Goal: Task Accomplishment & Management: Manage account settings

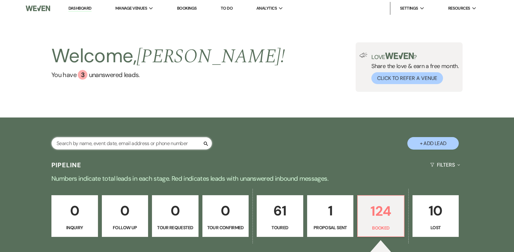
click at [84, 142] on input "text" at bounding box center [131, 143] width 161 height 13
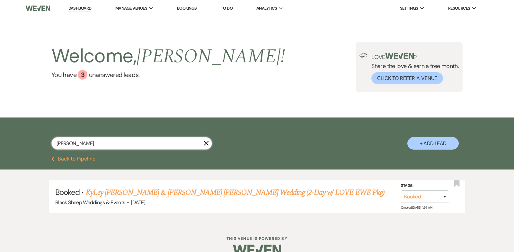
drag, startPoint x: 71, startPoint y: 143, endPoint x: 0, endPoint y: 143, distance: 71.0
click at [0, 143] on div "[PERSON_NAME] + Add Lead" at bounding box center [257, 137] width 514 height 39
type input "[PERSON_NAME]"
select select "5"
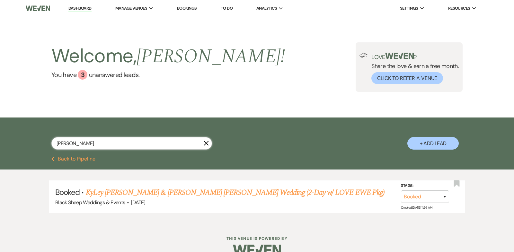
select select "5"
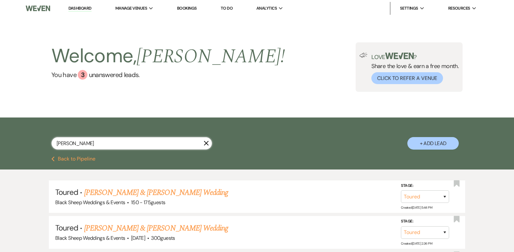
type input "[PERSON_NAME]"
drag, startPoint x: 93, startPoint y: 145, endPoint x: 0, endPoint y: 145, distance: 92.8
click at [0, 145] on div "[PERSON_NAME] X + Add Lead" at bounding box center [257, 137] width 514 height 39
click at [81, 7] on link "Dashboard" at bounding box center [79, 8] width 23 height 6
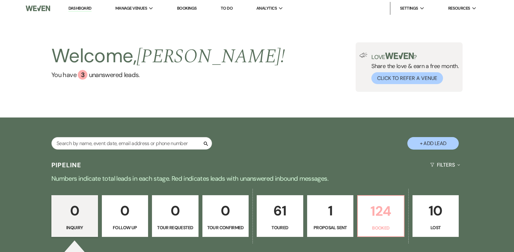
click at [383, 219] on p "124" at bounding box center [381, 211] width 38 height 22
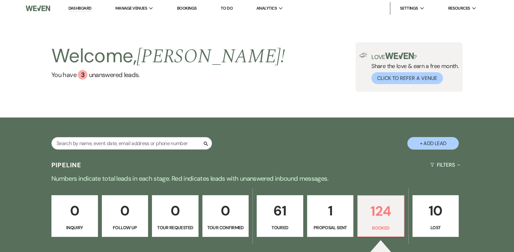
click at [331, 209] on p "1" at bounding box center [330, 211] width 38 height 22
select select "6"
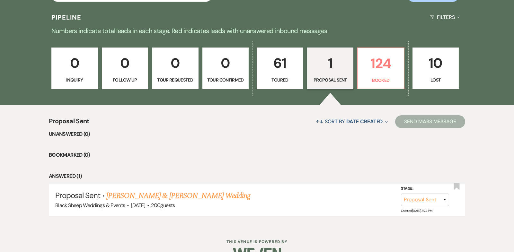
scroll to position [163, 0]
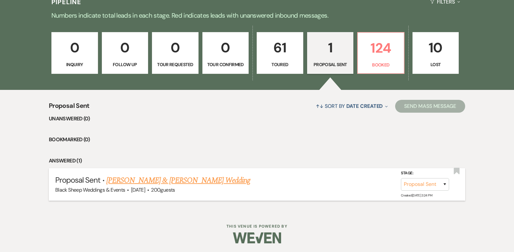
click at [162, 179] on link "[PERSON_NAME] & [PERSON_NAME] Wedding" at bounding box center [178, 181] width 144 height 12
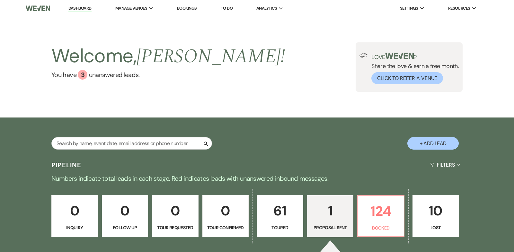
select select "6"
select select "14"
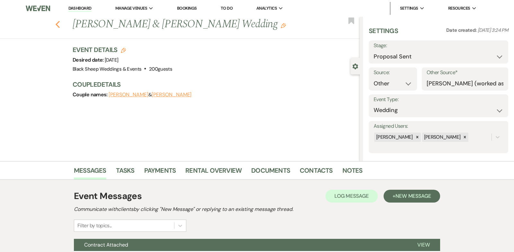
click at [57, 23] on use "button" at bounding box center [58, 24] width 4 height 7
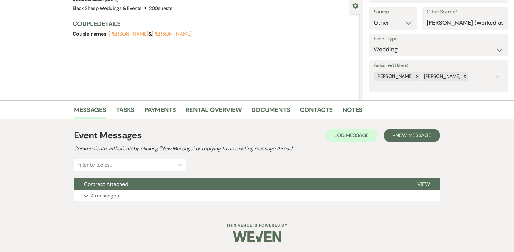
select select "6"
